Goal: Task Accomplishment & Management: Manage account settings

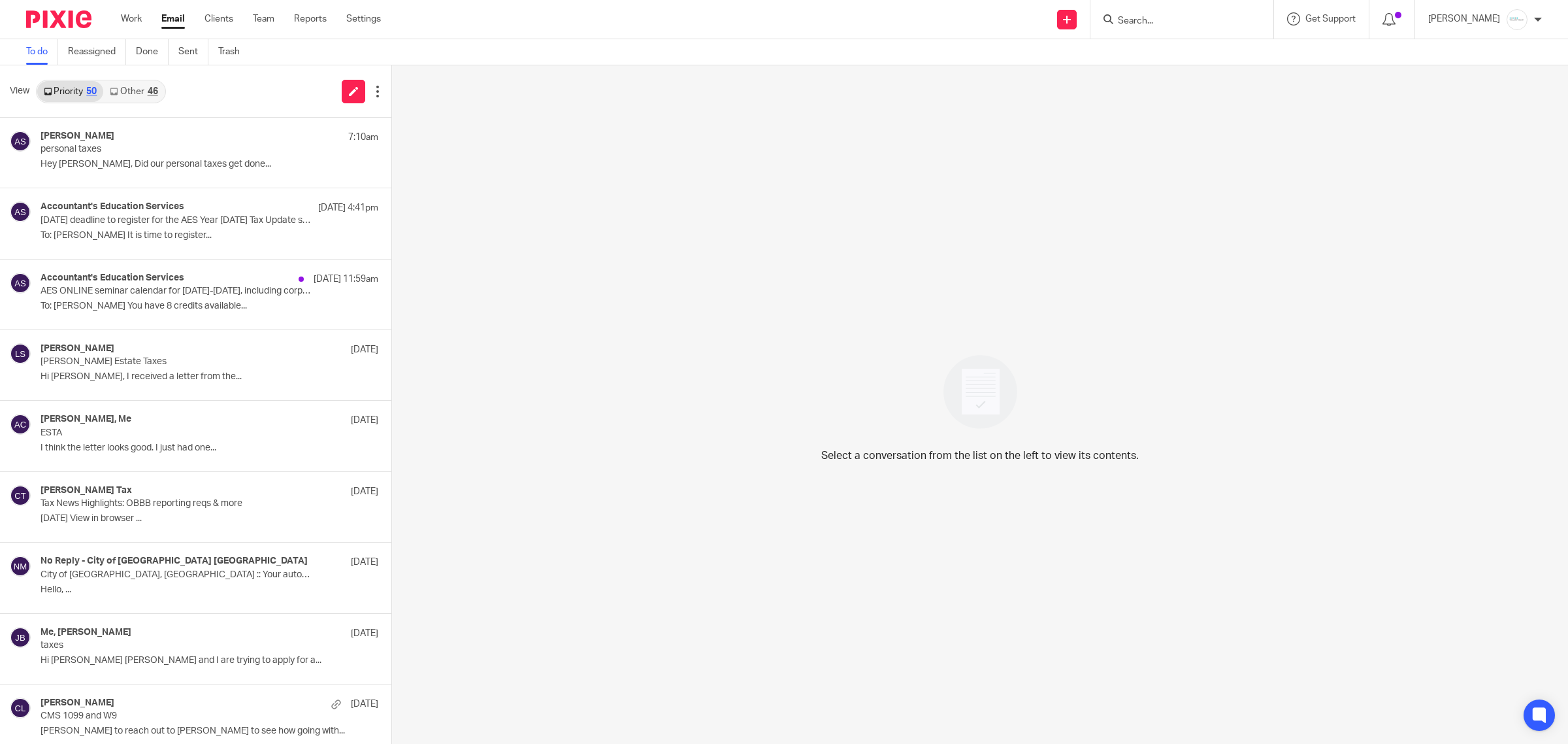
click at [1219, 17] on input "Search" at bounding box center [1174, 22] width 117 height 12
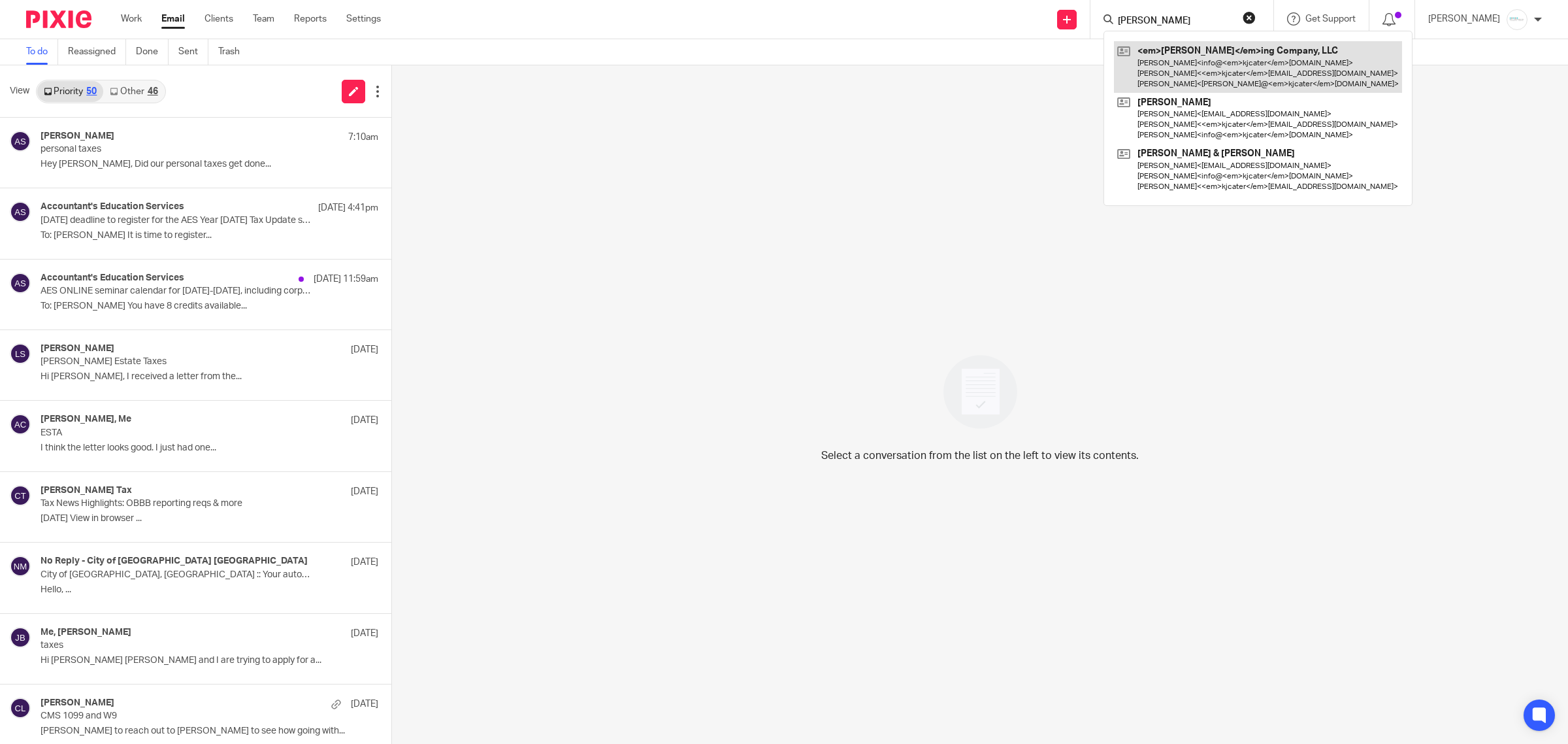
type input "Kj Cater"
click at [1212, 73] on link at bounding box center [1258, 67] width 288 height 51
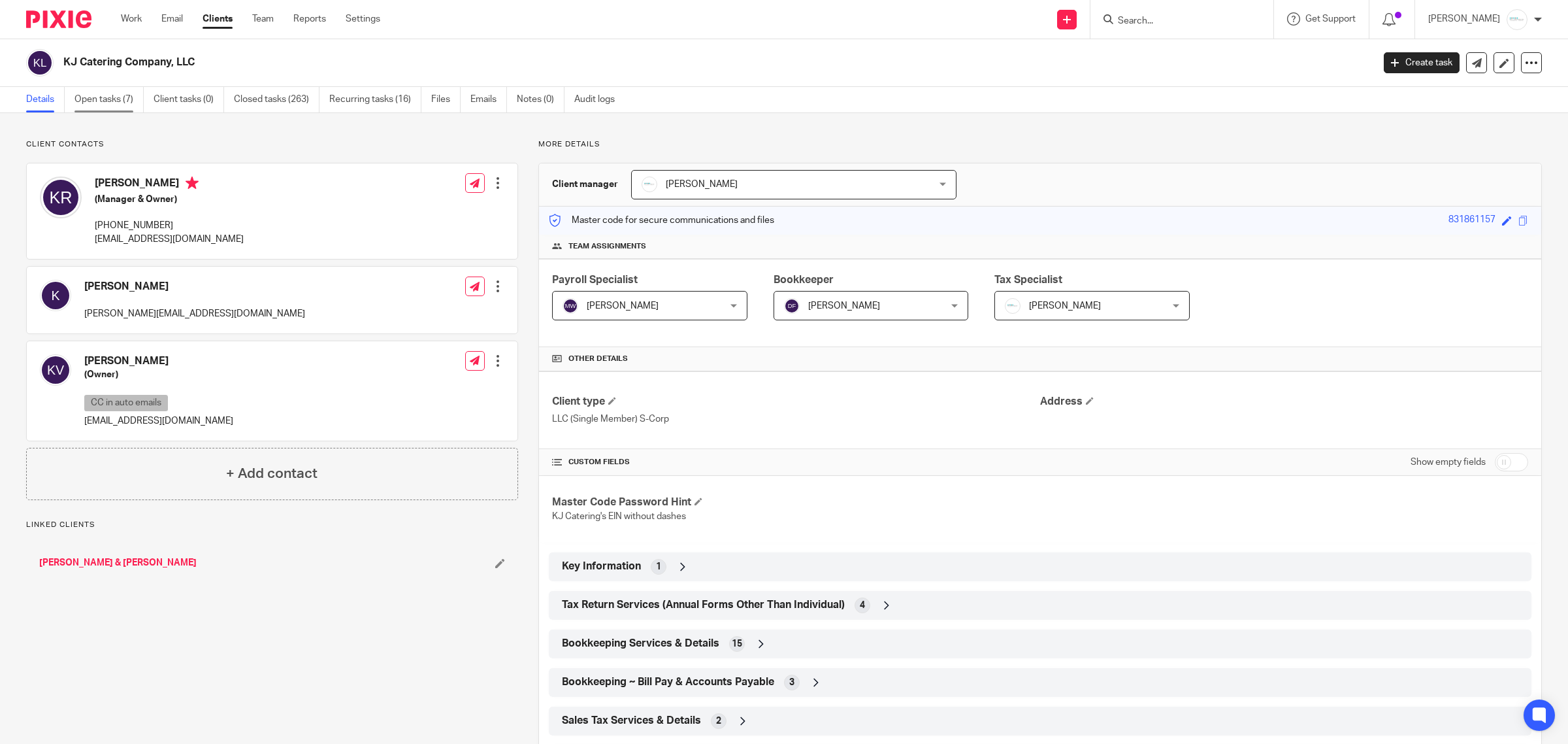
click at [89, 99] on link "Open tasks (7)" at bounding box center [109, 100] width 69 height 26
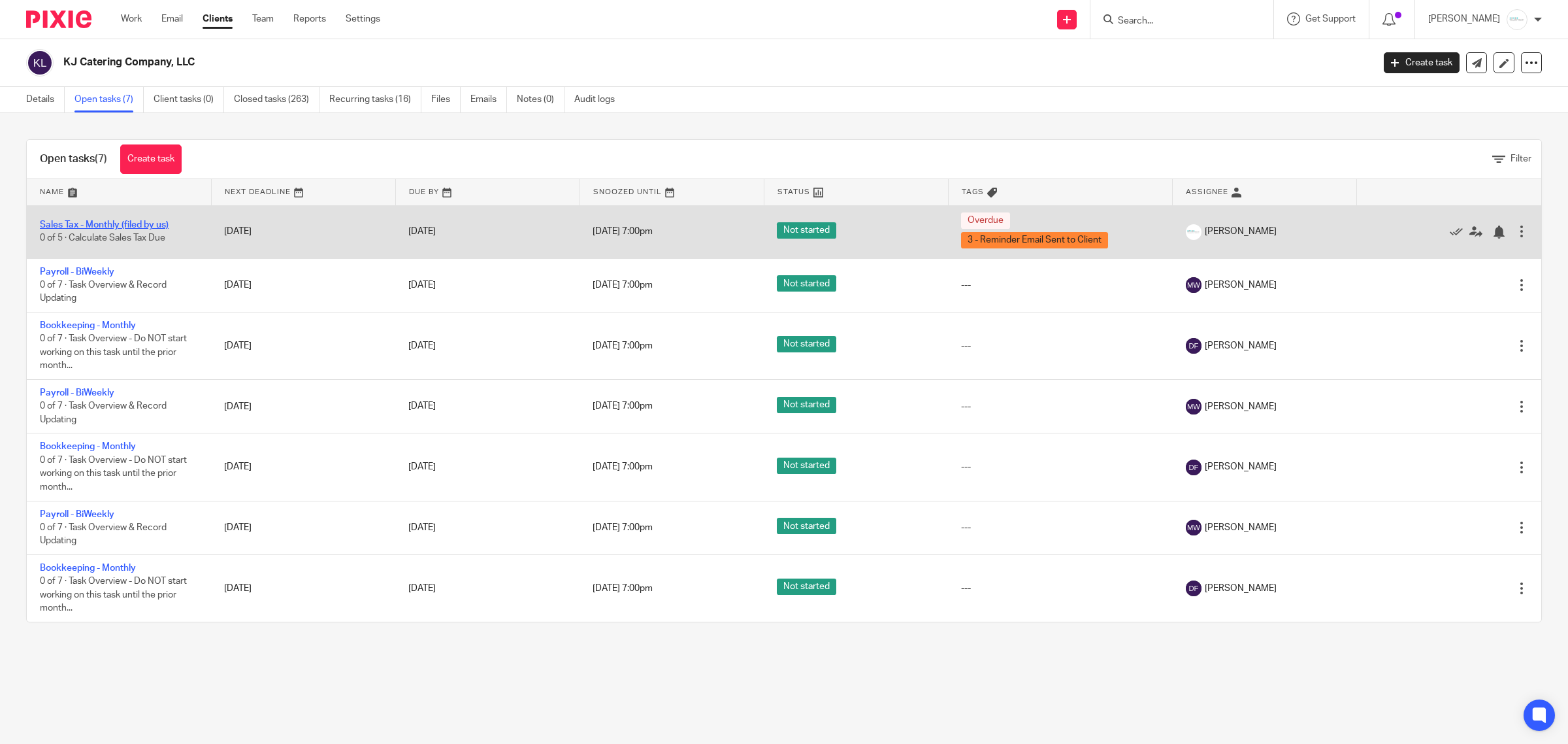
click at [102, 224] on link "Sales Tax - Monthly (filed by us)" at bounding box center [103, 225] width 129 height 9
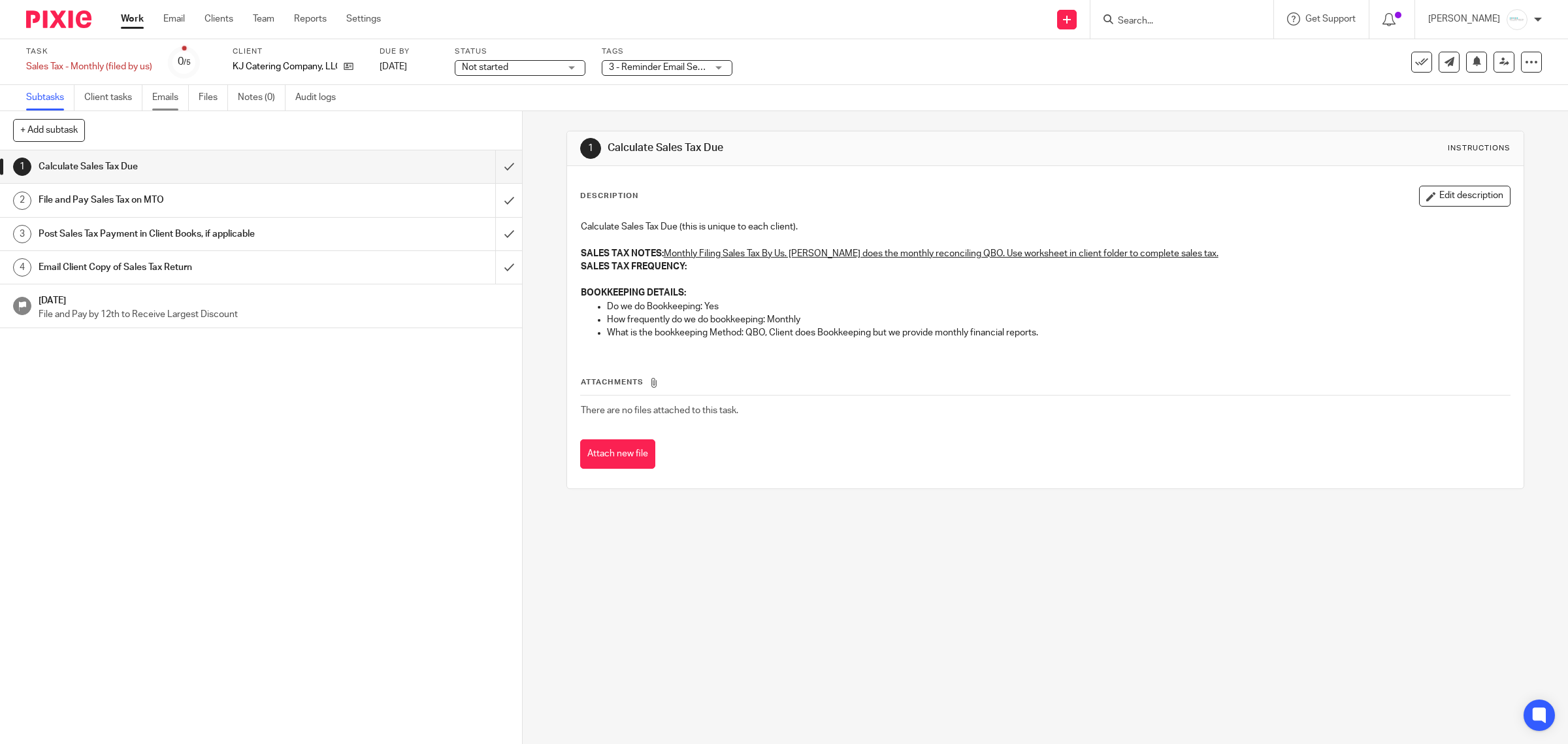
click at [165, 101] on link "Emails" at bounding box center [170, 98] width 36 height 26
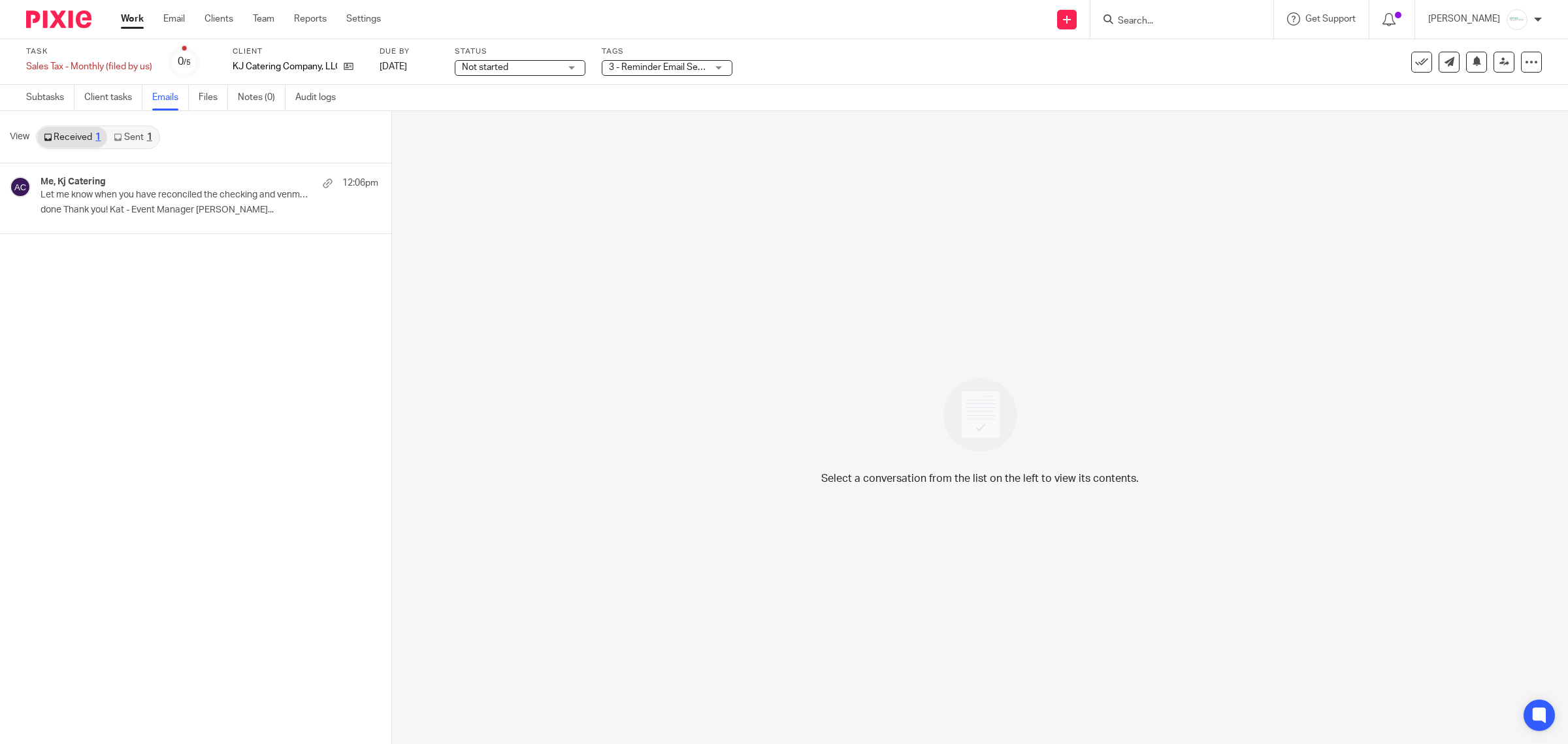
click at [124, 139] on link "Sent 1" at bounding box center [133, 137] width 51 height 21
click at [52, 138] on link "Received 1" at bounding box center [72, 137] width 70 height 21
click at [125, 141] on link "Sent 1" at bounding box center [133, 137] width 51 height 21
click at [131, 194] on p "Let me know when you have reconciled the checking and venmo so I can file sales…" at bounding box center [160, 194] width 239 height 11
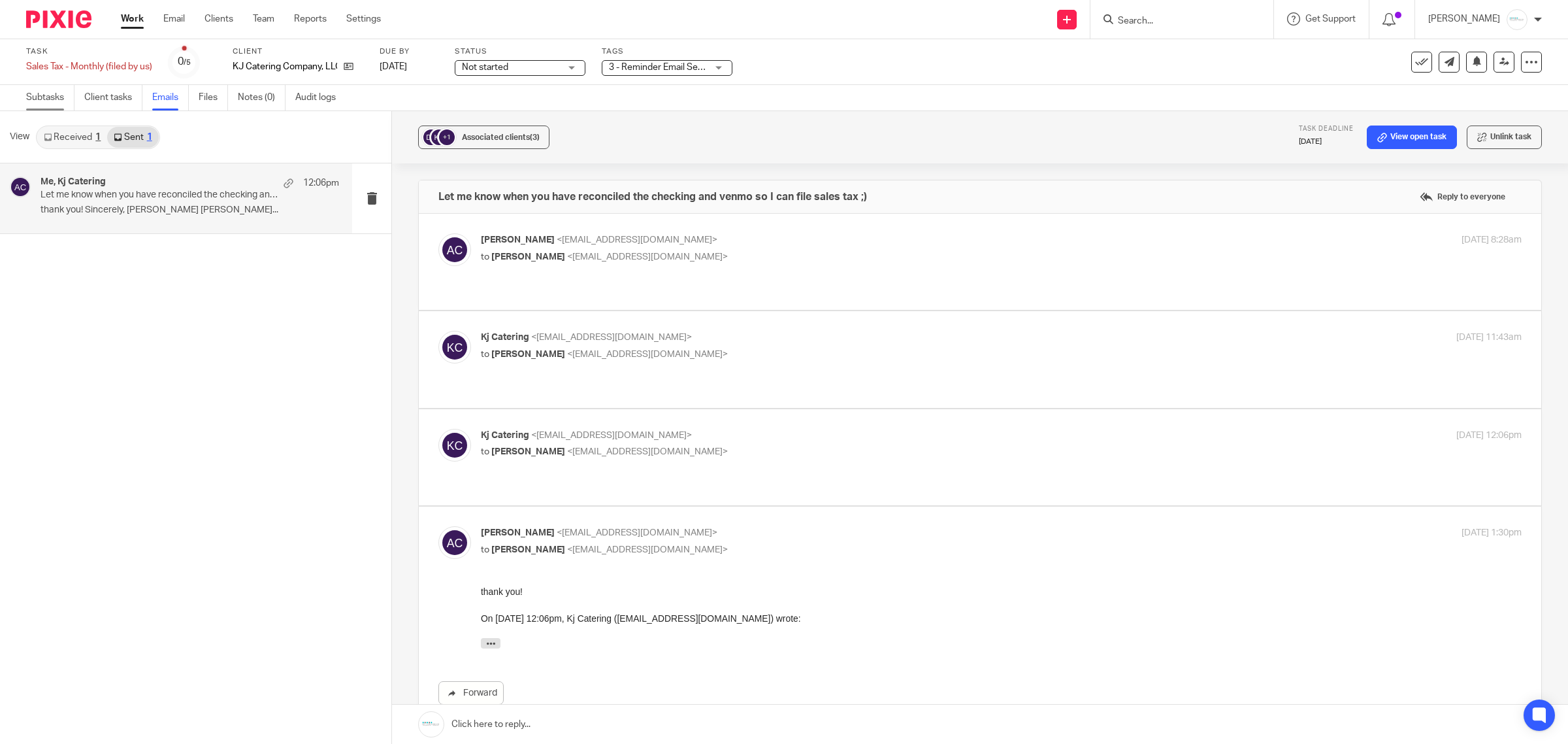
click at [27, 100] on link "Subtasks" at bounding box center [50, 98] width 48 height 26
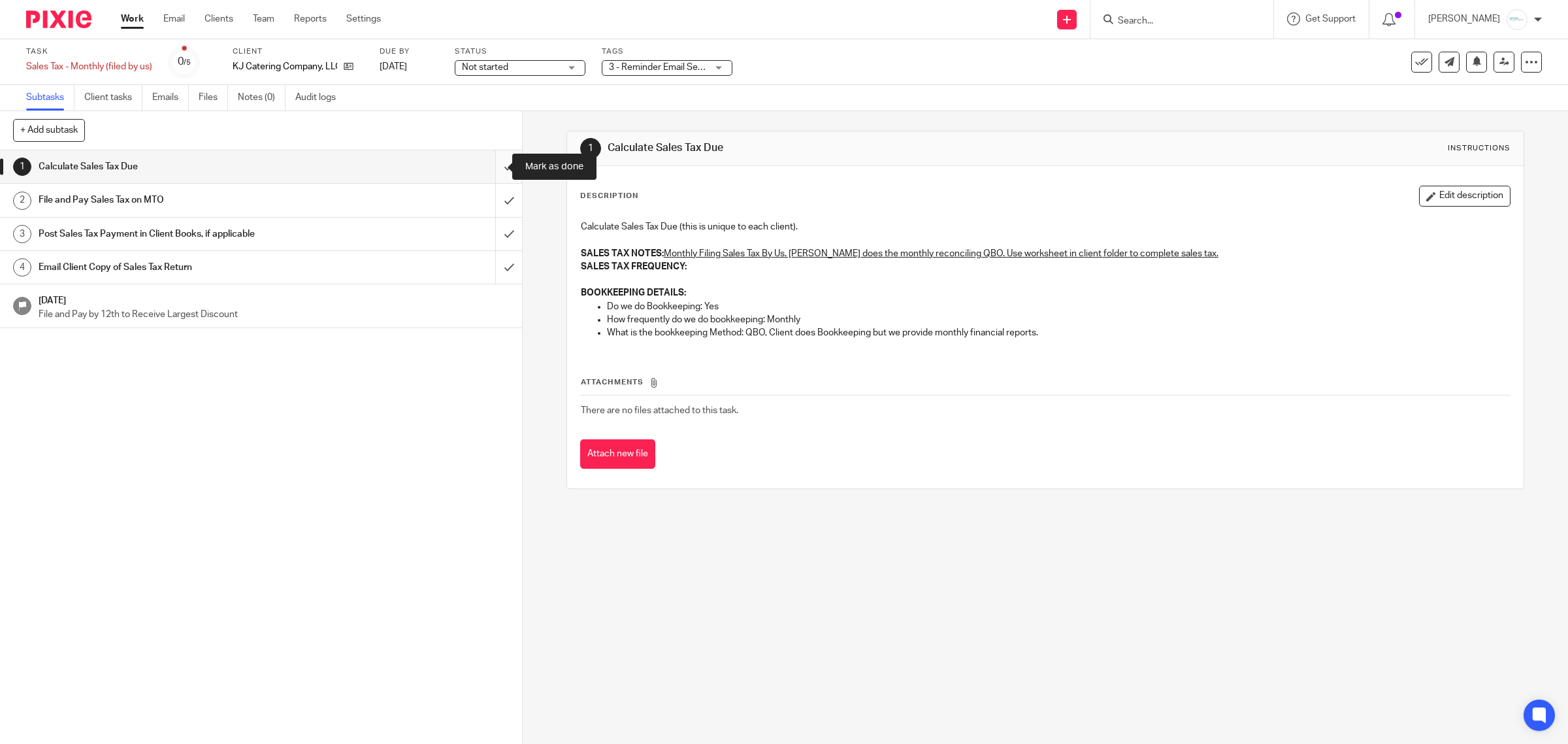
click at [487, 166] on input "submit" at bounding box center [261, 167] width 522 height 33
click at [493, 219] on input "submit" at bounding box center [261, 234] width 522 height 33
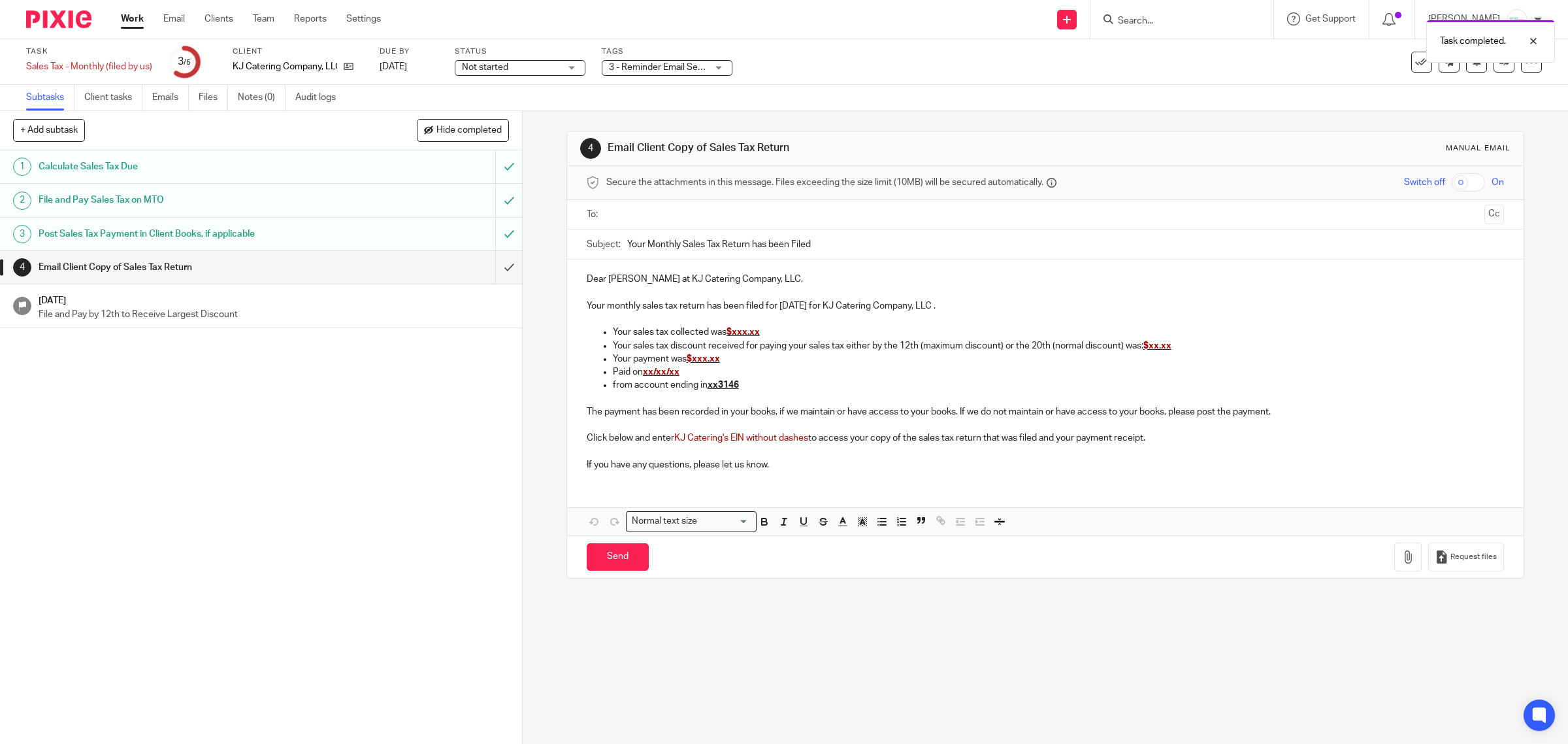
click at [664, 209] on input "text" at bounding box center [1044, 214] width 868 height 15
drag, startPoint x: 729, startPoint y: 337, endPoint x: 799, endPoint y: 337, distance: 70.0
click at [799, 337] on p "Your sales tax collected was $xxx.xx" at bounding box center [1058, 334] width 891 height 13
click at [773, 335] on p "Your sales tax collected was $xxx.xx" at bounding box center [1058, 334] width 891 height 13
drag, startPoint x: 730, startPoint y: 335, endPoint x: 767, endPoint y: 337, distance: 37.1
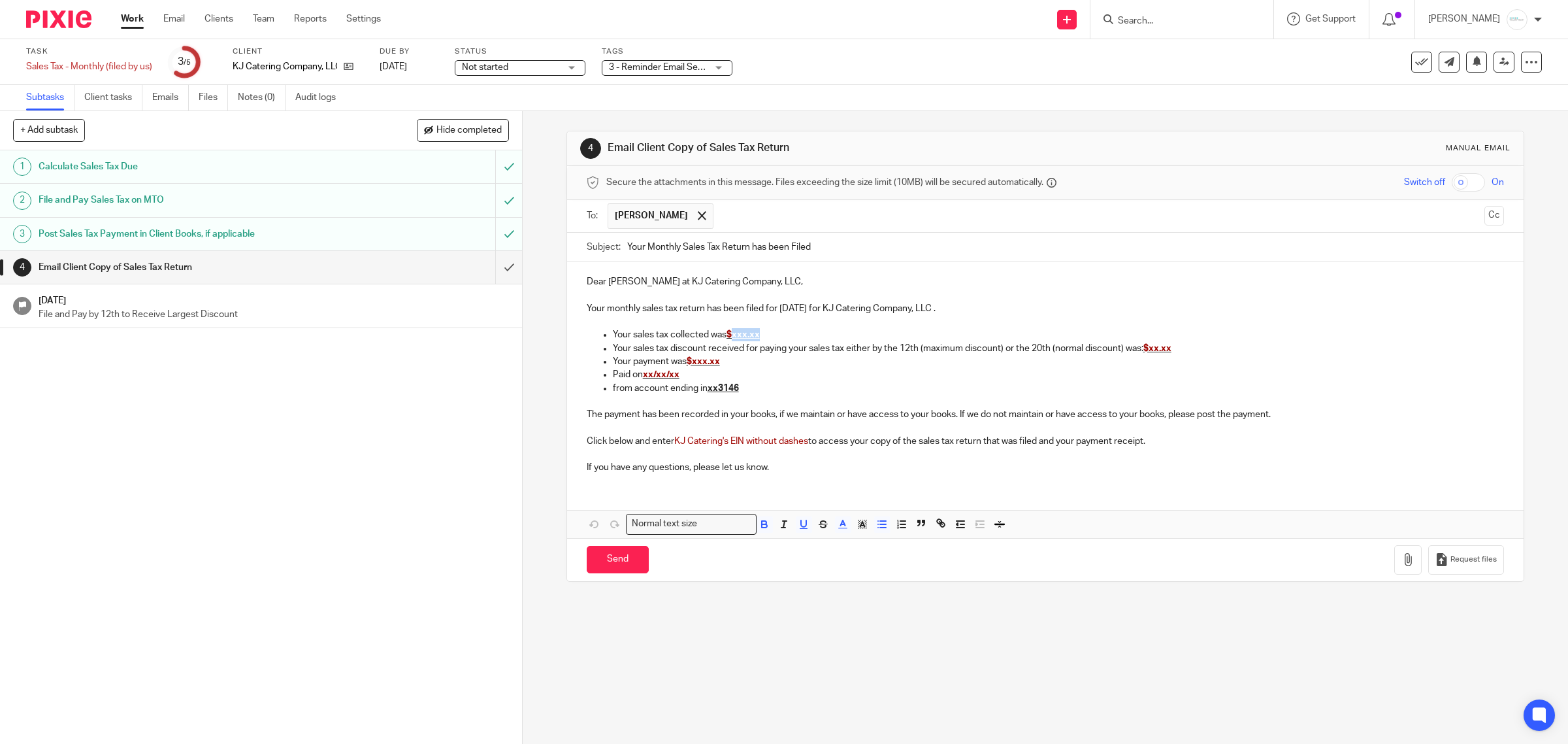
click at [767, 337] on p "Your sales tax collected was $xxx.xx" at bounding box center [1058, 334] width 891 height 13
drag, startPoint x: 1151, startPoint y: 350, endPoint x: 1171, endPoint y: 350, distance: 20.0
click at [1171, 350] on p "Your sales tax discount received for paying your sales tax either by the 12th (…" at bounding box center [1058, 348] width 891 height 13
drag, startPoint x: 689, startPoint y: 364, endPoint x: 717, endPoint y: 364, distance: 28.0
click at [717, 364] on p "Your payment was $xxx.xx" at bounding box center [1058, 361] width 891 height 13
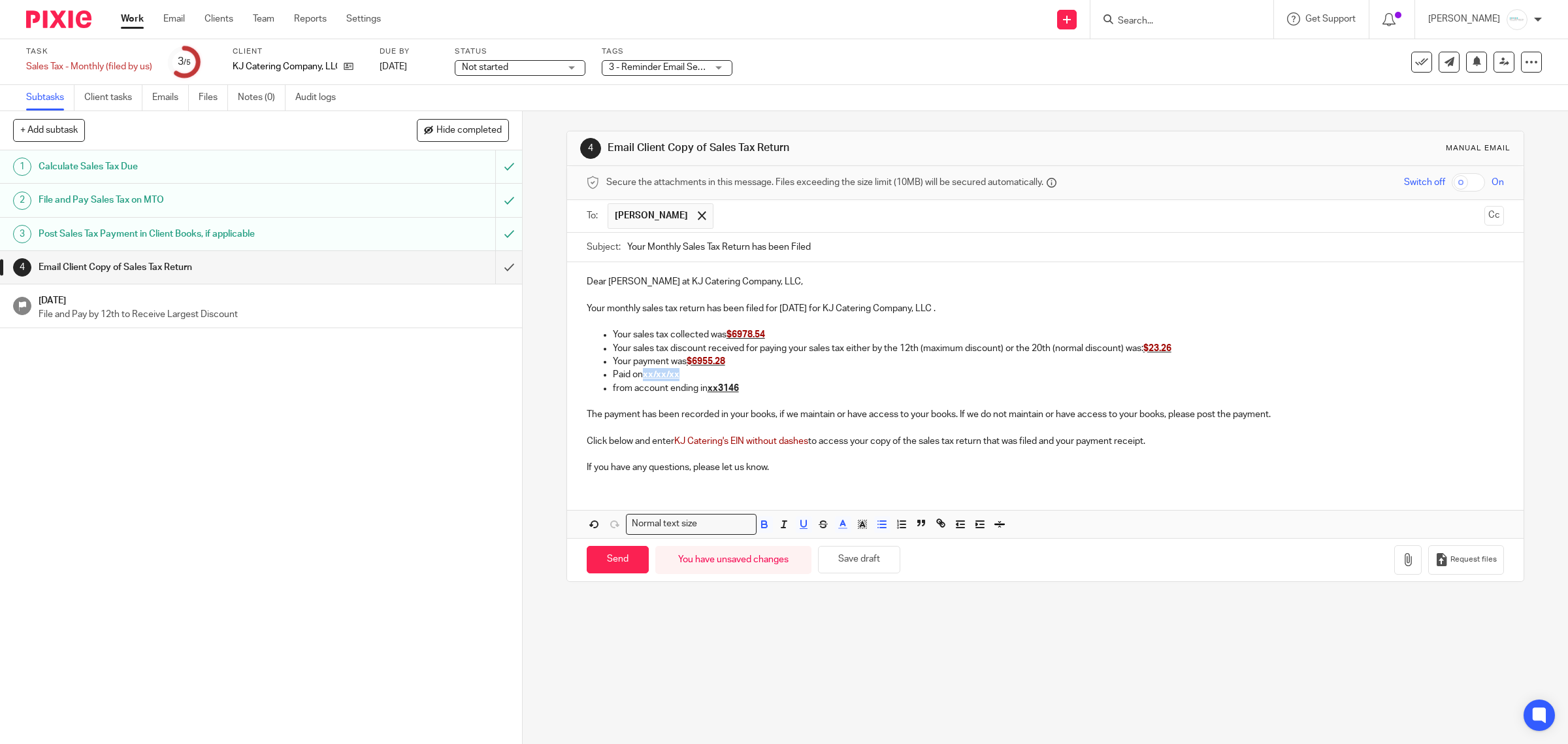
drag, startPoint x: 642, startPoint y: 377, endPoint x: 689, endPoint y: 377, distance: 47.0
click at [689, 377] on p "Paid on xx/xx/xx" at bounding box center [1058, 373] width 891 height 13
click at [862, 379] on p "Paid on 8.15.25" at bounding box center [1058, 373] width 891 height 13
drag, startPoint x: 837, startPoint y: 558, endPoint x: 1078, endPoint y: 399, distance: 288.7
click at [837, 558] on button "Save draft" at bounding box center [859, 560] width 83 height 29
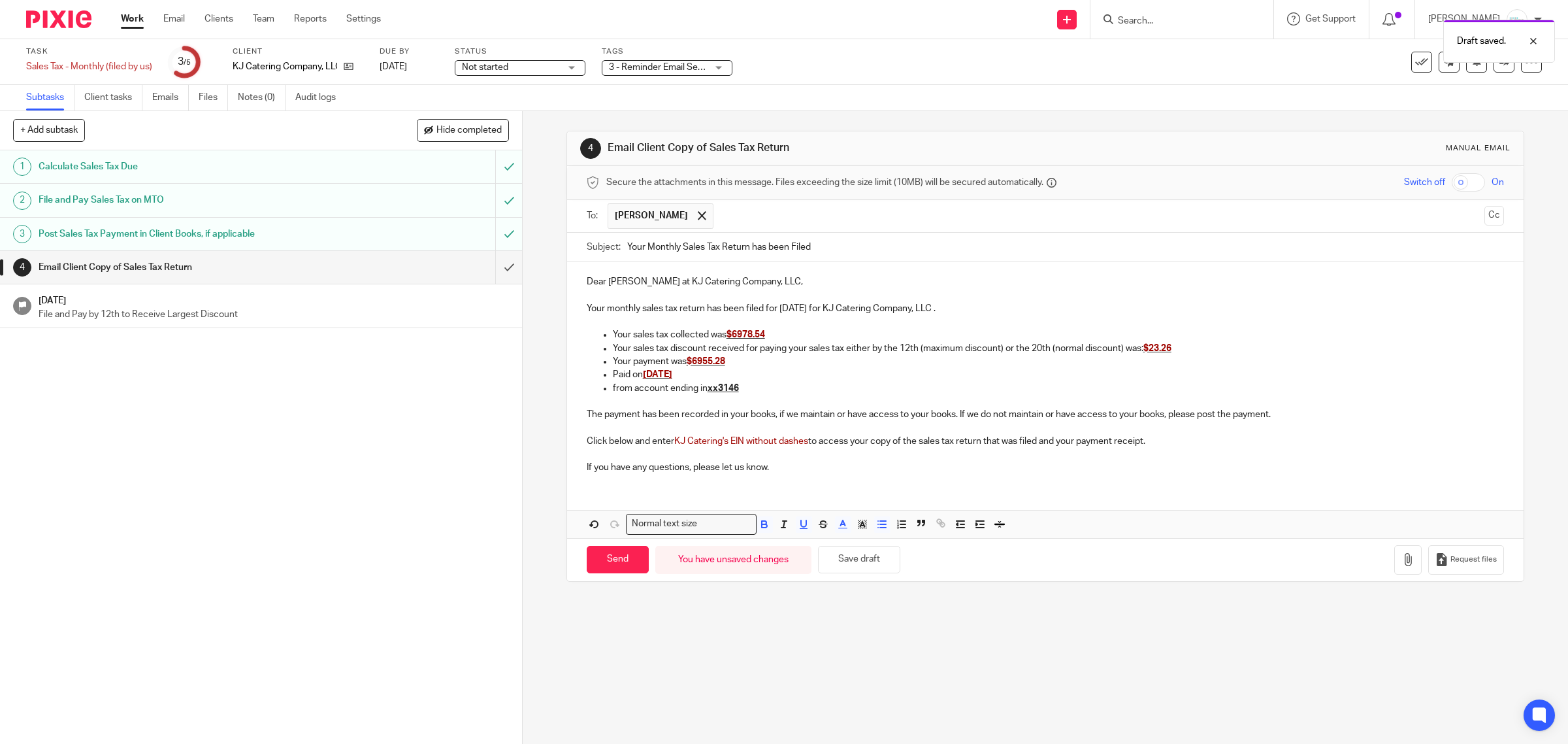
click at [1452, 181] on input "checkbox" at bounding box center [1469, 182] width 33 height 19
checkbox input "true"
click at [1402, 566] on icon "button" at bounding box center [1407, 559] width 13 height 13
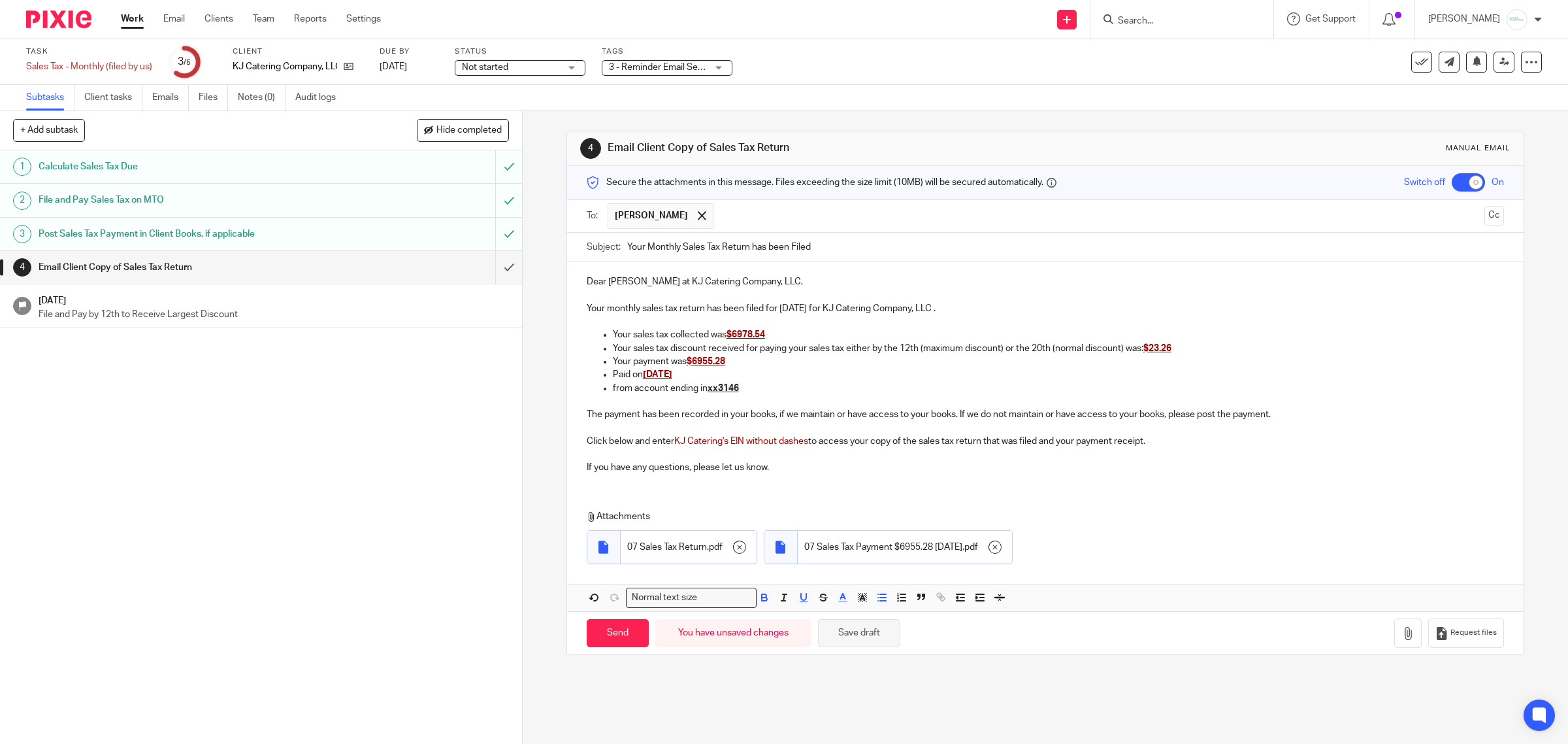
click at [859, 636] on button "Save draft" at bounding box center [859, 633] width 83 height 29
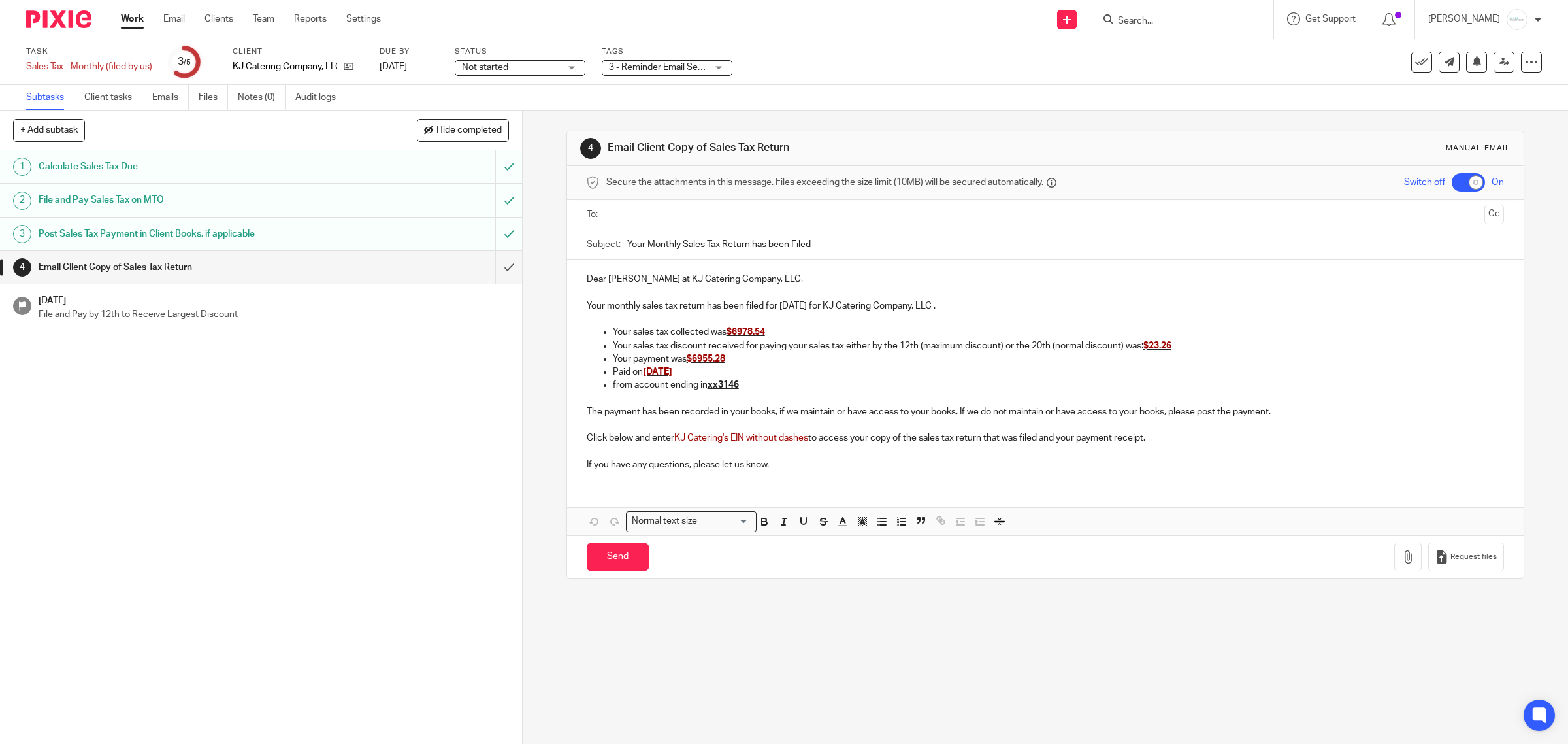
click at [1204, 21] on input "Search" at bounding box center [1174, 22] width 117 height 12
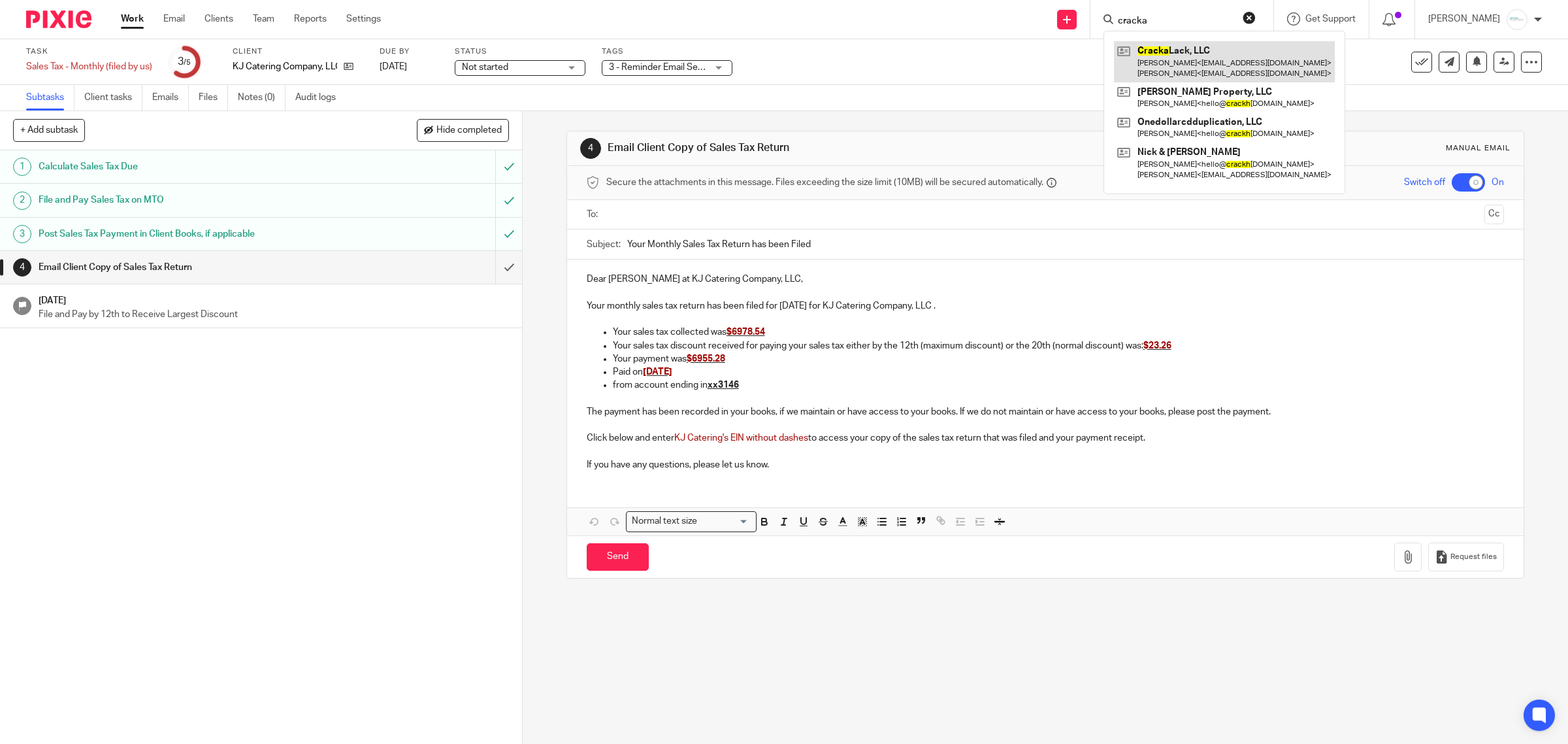
type input "cracka"
click at [1190, 47] on link at bounding box center [1224, 61] width 221 height 40
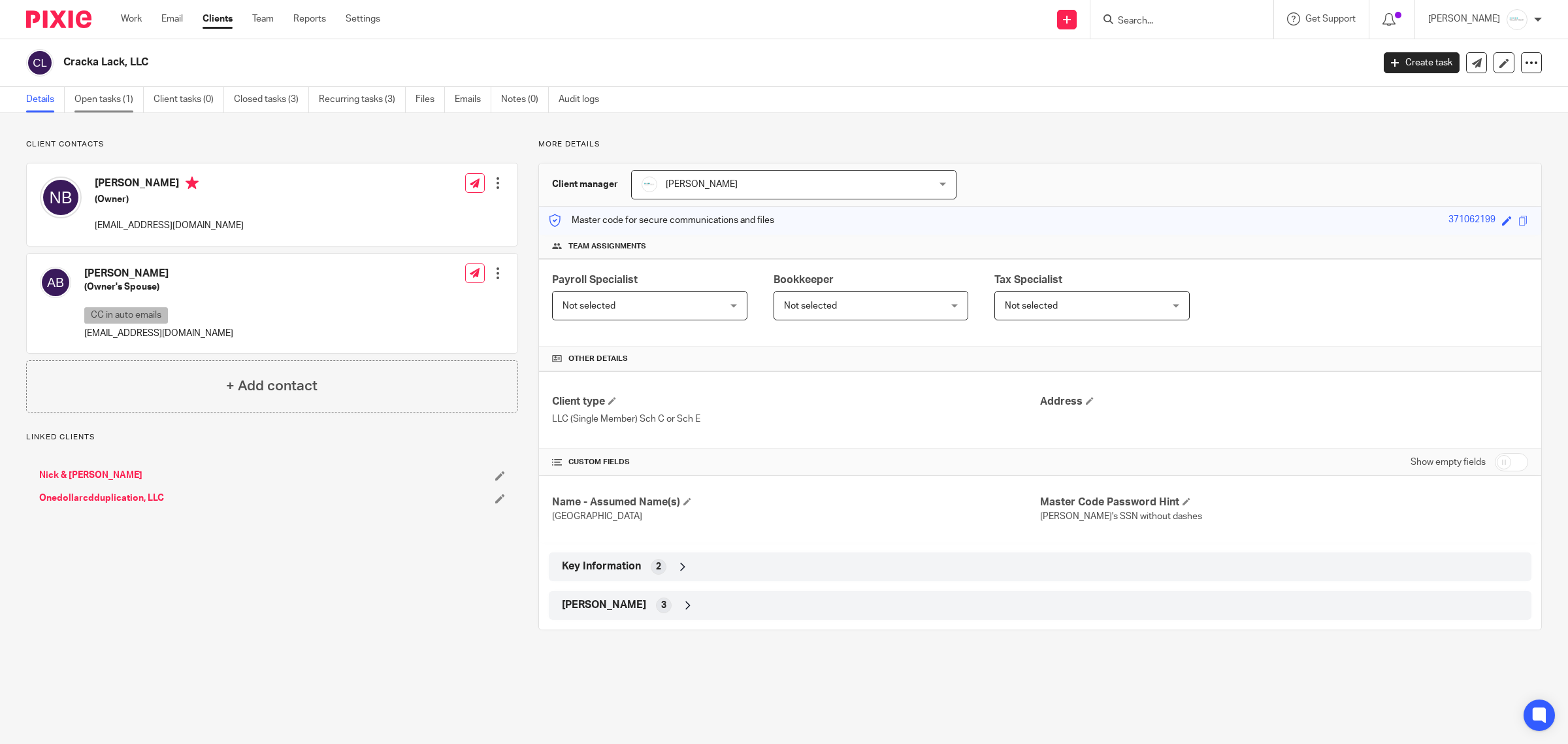
click at [115, 103] on link "Open tasks (1)" at bounding box center [109, 100] width 69 height 26
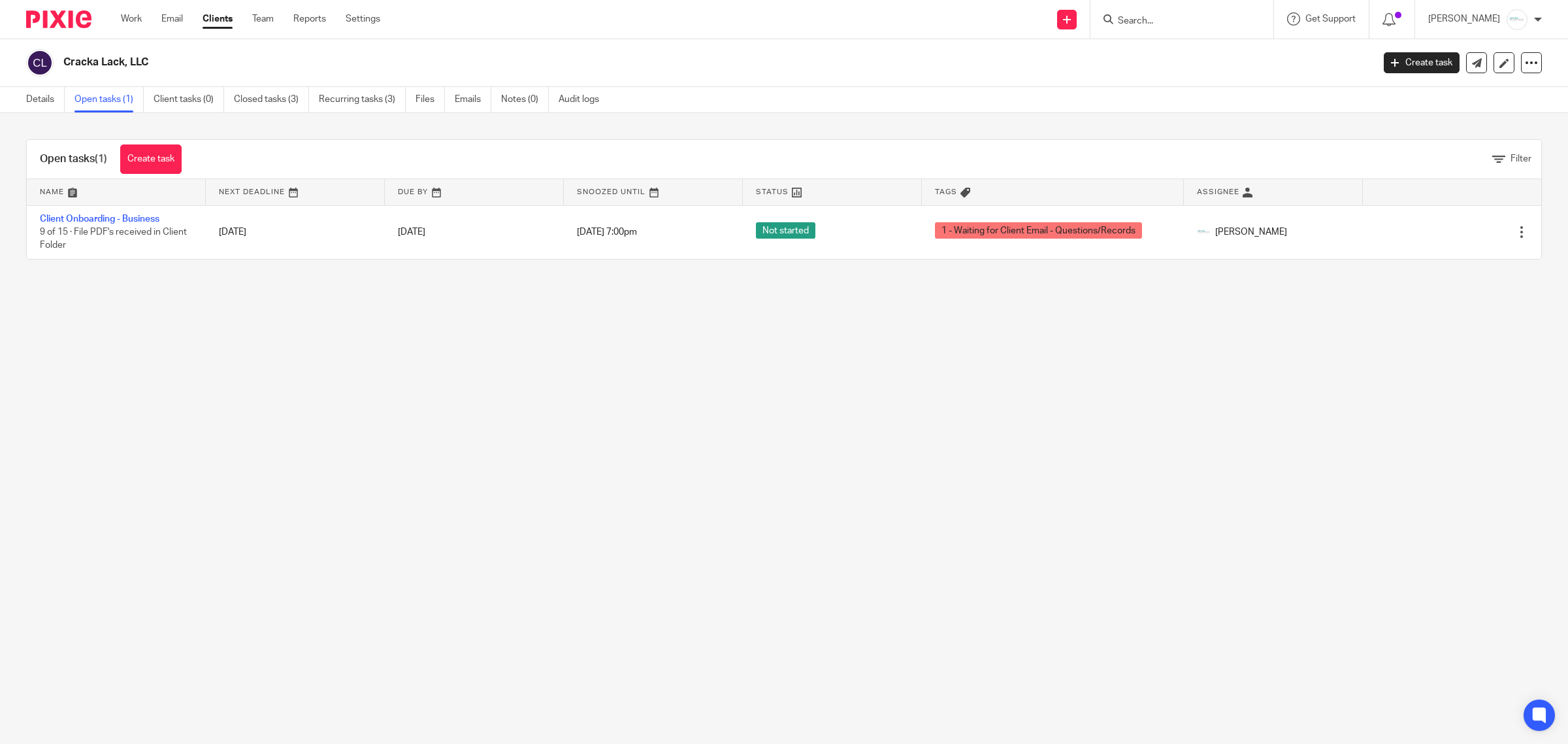
click at [365, 102] on link "Recurring tasks (3)" at bounding box center [362, 100] width 87 height 26
